Goal: Check status

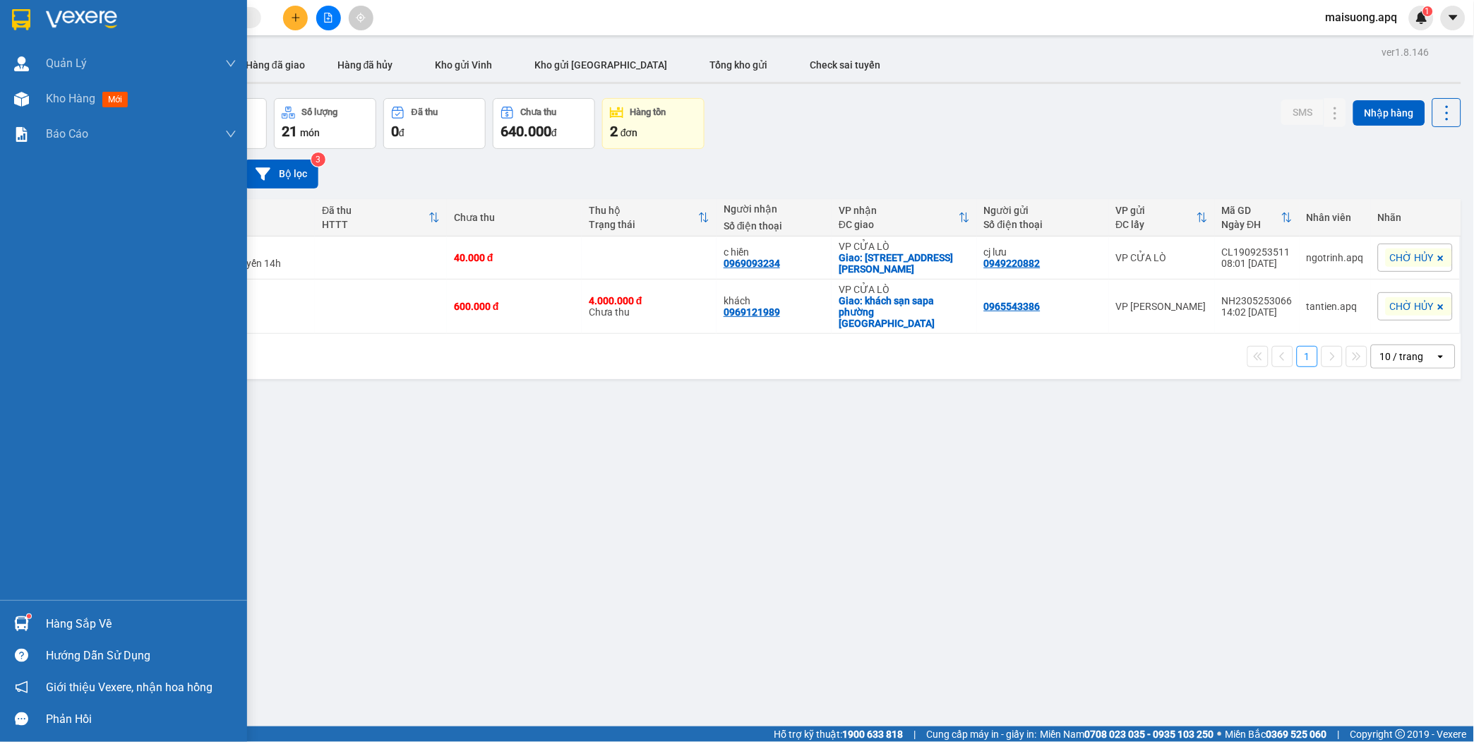
click at [53, 631] on div "Hàng sắp về" at bounding box center [141, 623] width 191 height 21
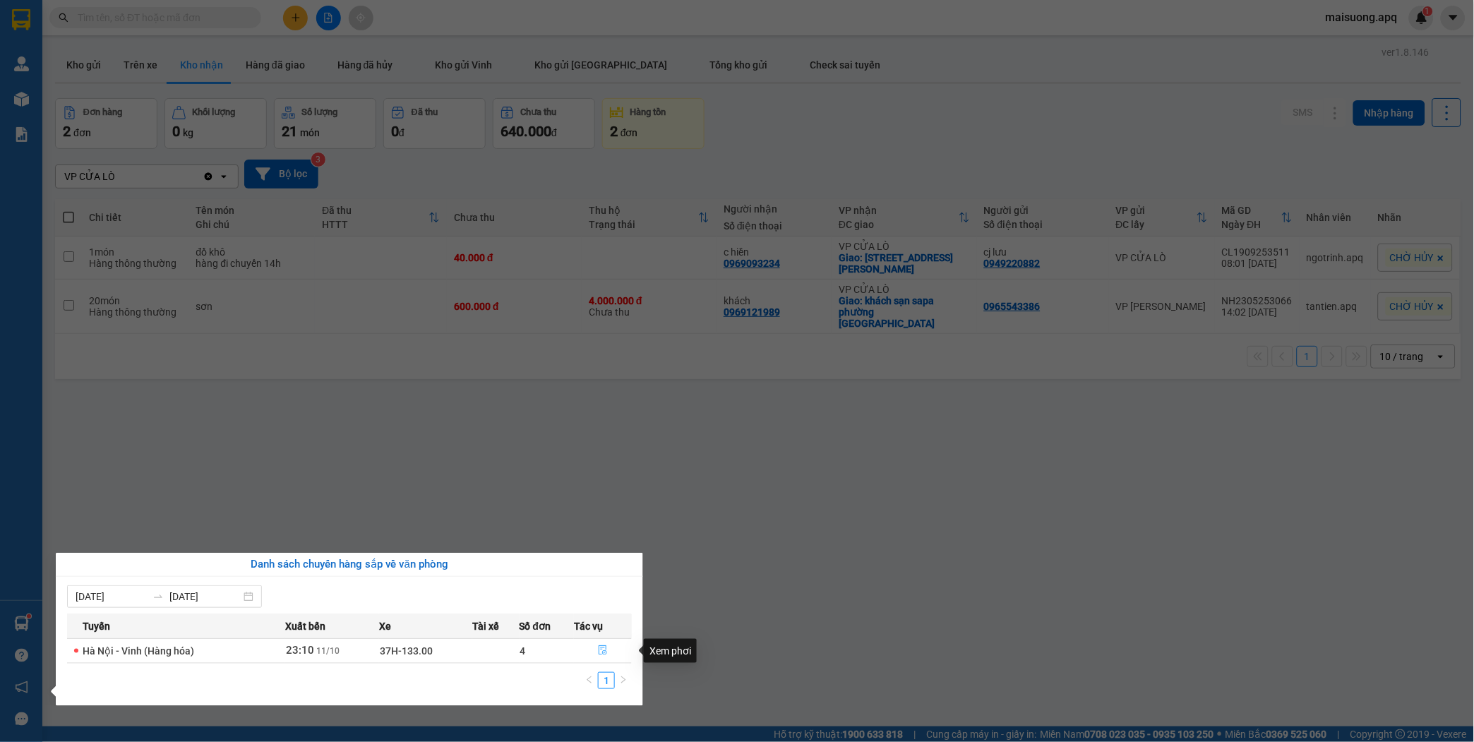
click at [603, 651] on icon "file-done" at bounding box center [603, 650] width 10 height 10
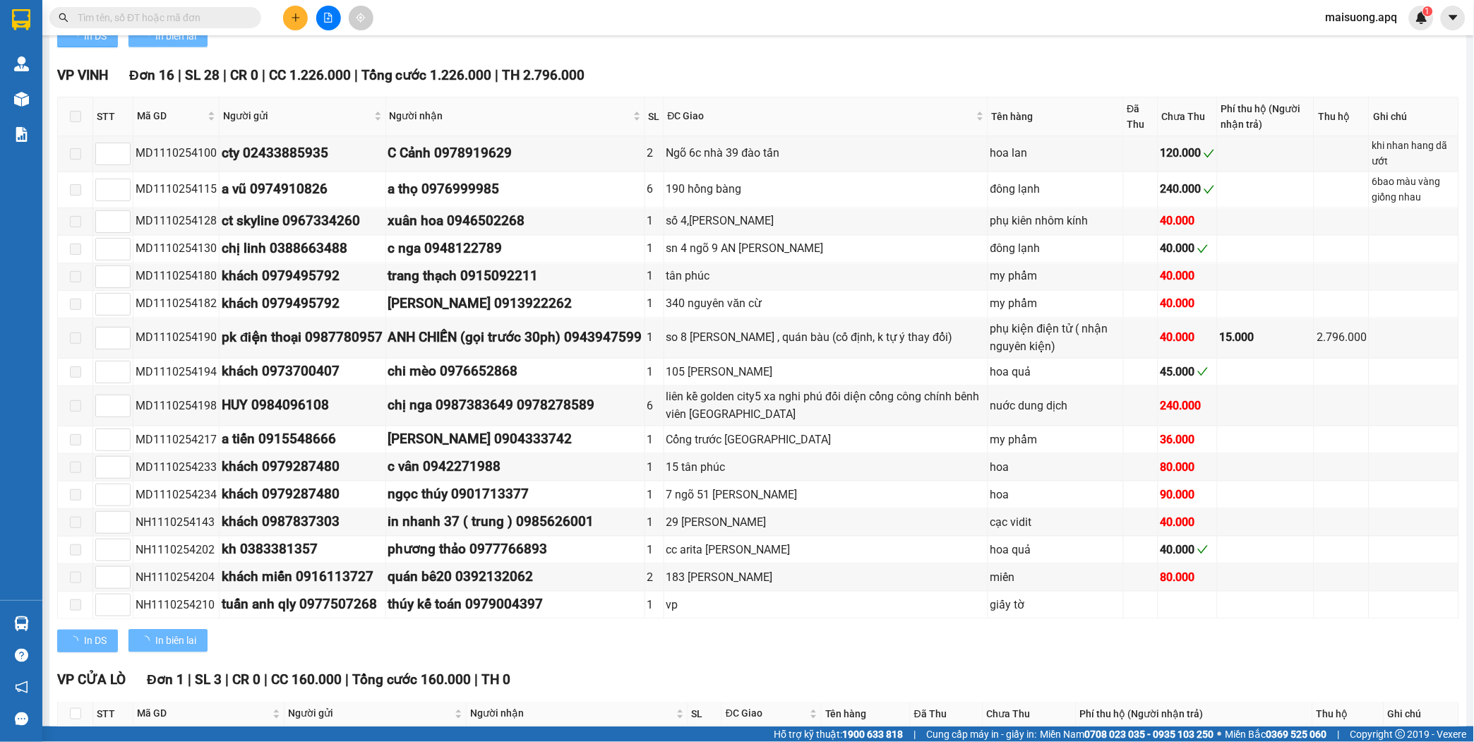
scroll to position [524, 0]
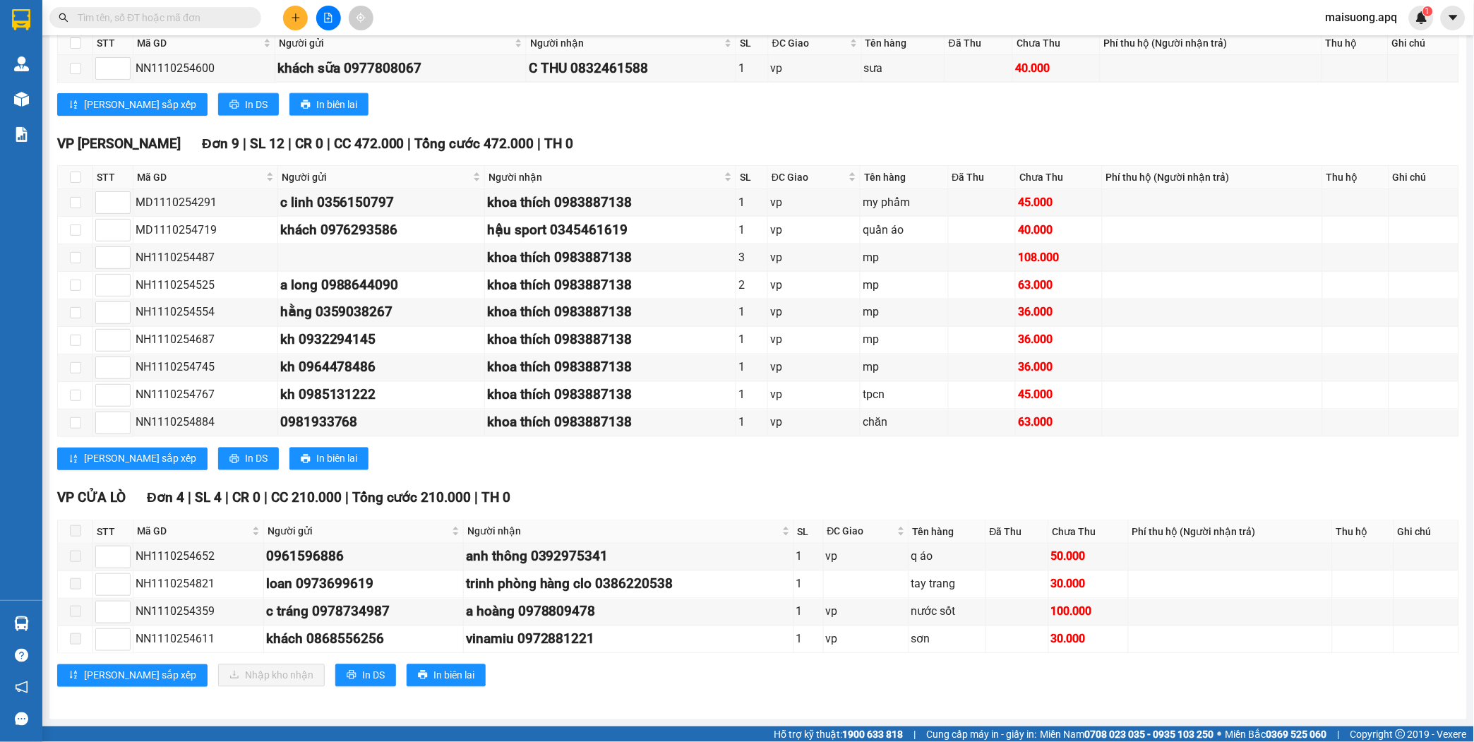
click at [1374, 18] on span "maisuong.apq" at bounding box center [1361, 17] width 95 height 18
click at [1367, 39] on span "Đăng xuất" at bounding box center [1369, 44] width 64 height 16
